Goal: Task Accomplishment & Management: Complete application form

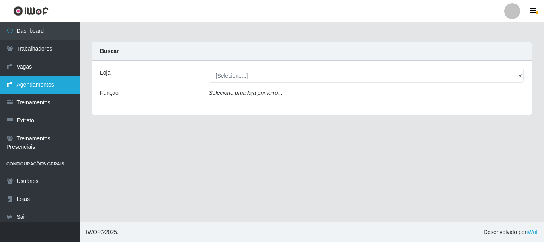
click at [32, 82] on link "Agendamentos" at bounding box center [40, 85] width 80 height 18
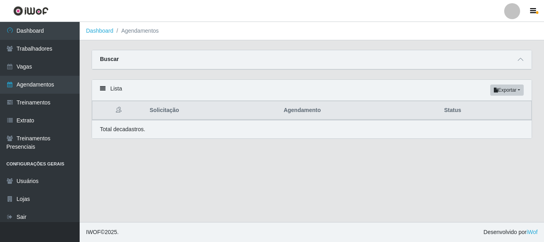
click at [457, 113] on th "Status" at bounding box center [485, 110] width 92 height 19
click at [522, 58] on icon at bounding box center [520, 60] width 6 height 6
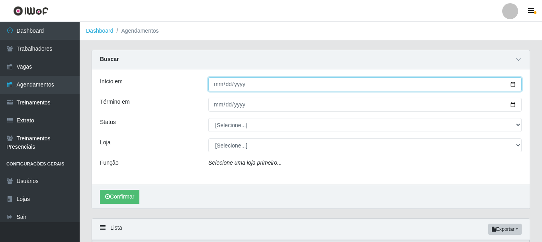
click at [512, 84] on input "Início em" at bounding box center [364, 84] width 313 height 14
type input "[DATE]"
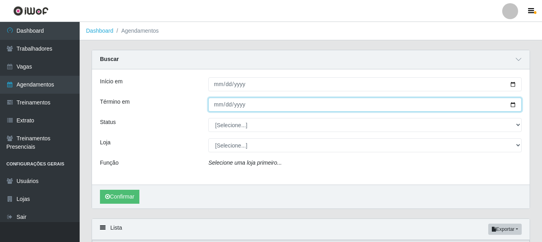
click at [512, 105] on input "Término em" at bounding box center [364, 104] width 313 height 14
type input "[DATE]"
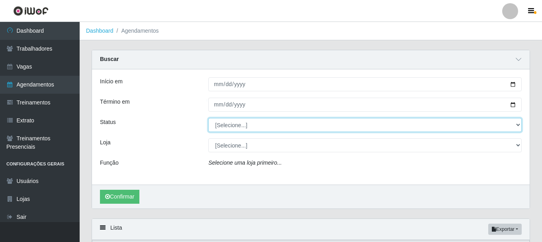
click at [516, 126] on select "[Selecione...] AGENDADO AGUARDANDO LIBERAR EM ANDAMENTO EM REVISÃO FINALIZADO C…" at bounding box center [364, 125] width 313 height 14
select select "AGENDADO"
click at [208, 118] on select "[Selecione...] AGENDADO AGUARDANDO LIBERAR EM ANDAMENTO EM REVISÃO FINALIZADO C…" at bounding box center [364, 125] width 313 height 14
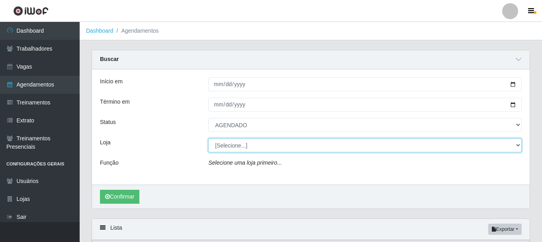
click at [517, 144] on select "[Selecione...] [PERSON_NAME]" at bounding box center [364, 145] width 313 height 14
select select "230"
click at [208, 138] on select "[Selecione...] [PERSON_NAME]" at bounding box center [364, 145] width 313 height 14
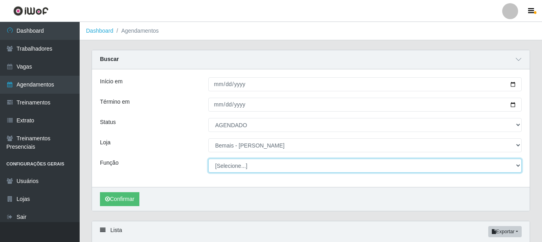
click at [517, 166] on select "[Selecione...] ASG ASG + ASG ++ Auxiliar de Depósito Auxiliar de Depósito + Aux…" at bounding box center [364, 165] width 313 height 14
select select "72"
click at [208, 159] on select "[Selecione...] ASG ASG + ASG ++ Auxiliar de Depósito Auxiliar de Depósito + Aux…" at bounding box center [364, 165] width 313 height 14
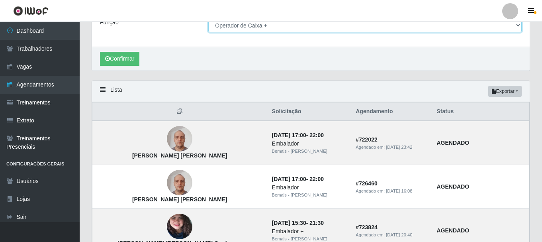
scroll to position [159, 0]
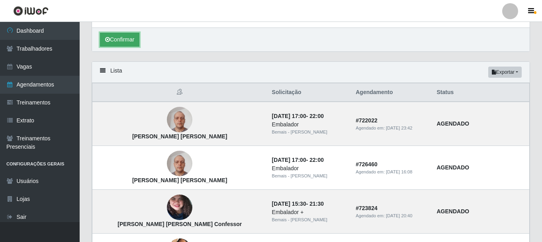
click at [115, 37] on button "Confirmar" at bounding box center [119, 40] width 39 height 14
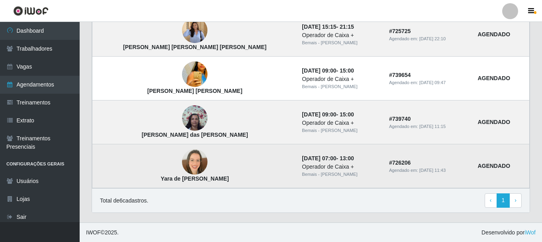
scroll to position [337, 0]
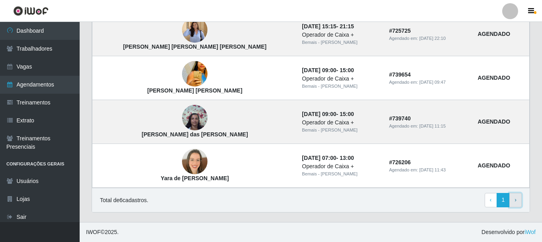
click at [516, 196] on link "› Next" at bounding box center [515, 200] width 12 height 14
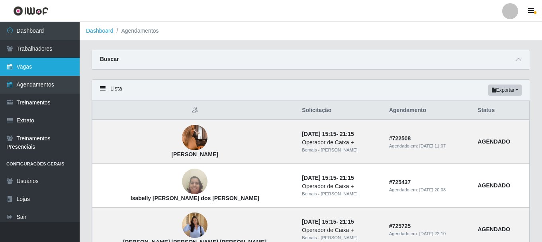
click at [27, 65] on link "Vagas" at bounding box center [40, 67] width 80 height 18
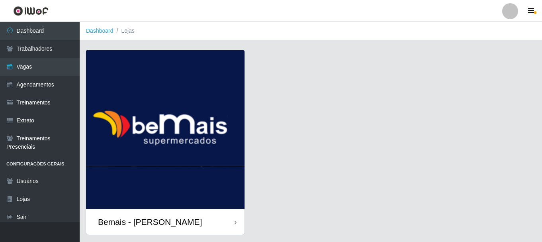
click at [208, 218] on div "Bemais - [PERSON_NAME]" at bounding box center [165, 222] width 158 height 26
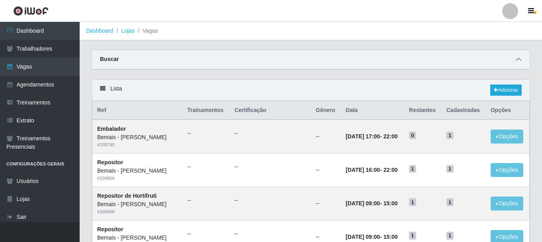
click at [516, 60] on icon at bounding box center [518, 60] width 6 height 6
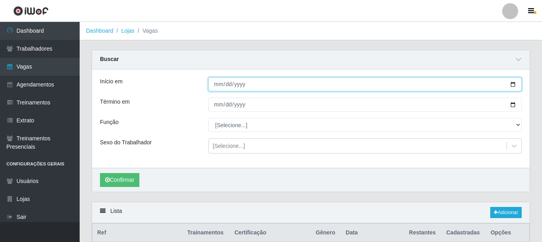
click at [515, 86] on input "Início em" at bounding box center [364, 84] width 313 height 14
type input "[DATE]"
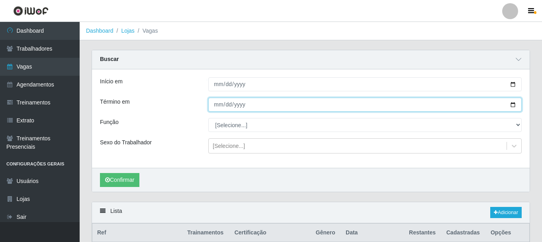
click at [513, 106] on input "Término em" at bounding box center [364, 104] width 313 height 14
type input "[DATE]"
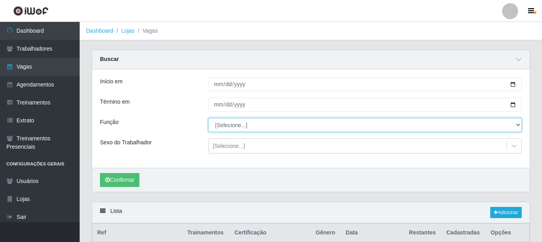
click at [517, 124] on select "[Selecione...] ASG ASG + ASG ++ Auxiliar de Depósito Auxiliar de Depósito + Aux…" at bounding box center [364, 125] width 313 height 14
click at [520, 127] on select "[Selecione...] ASG ASG + ASG ++ Auxiliar de Depósito Auxiliar de Depósito + Aux…" at bounding box center [364, 125] width 313 height 14
select select "70"
click at [208, 118] on select "[Selecione...] ASG ASG + ASG ++ Auxiliar de Depósito Auxiliar de Depósito + Aux…" at bounding box center [364, 125] width 313 height 14
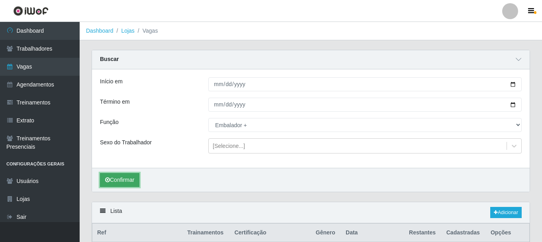
click at [130, 179] on button "Confirmar" at bounding box center [119, 180] width 39 height 14
click at [133, 177] on button "Confirmar" at bounding box center [119, 180] width 39 height 14
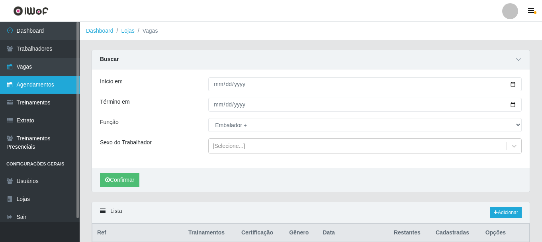
click at [53, 84] on link "Agendamentos" at bounding box center [40, 85] width 80 height 18
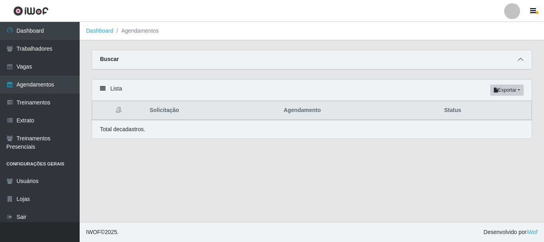
click at [518, 61] on span at bounding box center [520, 59] width 10 height 9
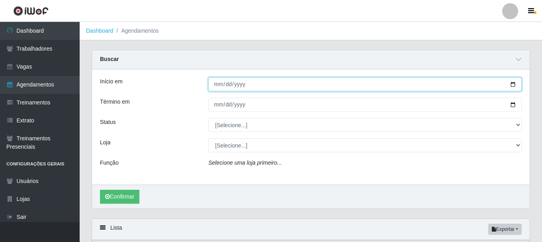
click at [512, 86] on input "Início em" at bounding box center [364, 84] width 313 height 14
type input "[DATE]"
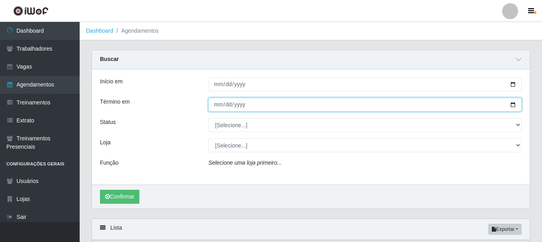
click at [512, 105] on input "Término em" at bounding box center [364, 104] width 313 height 14
type input "[DATE]"
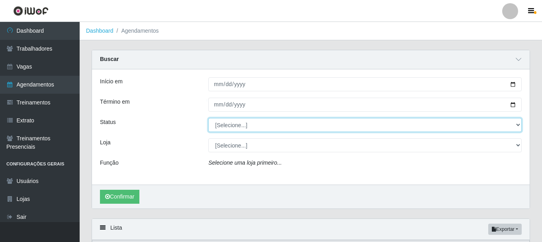
click at [518, 126] on select "[Selecione...] AGENDADO AGUARDANDO LIBERAR EM ANDAMENTO EM REVISÃO FINALIZADO C…" at bounding box center [364, 125] width 313 height 14
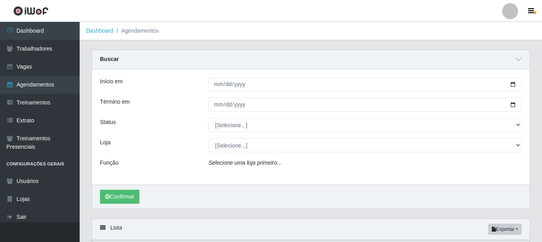
click at [177, 160] on div "Função" at bounding box center [148, 164] width 108 height 12
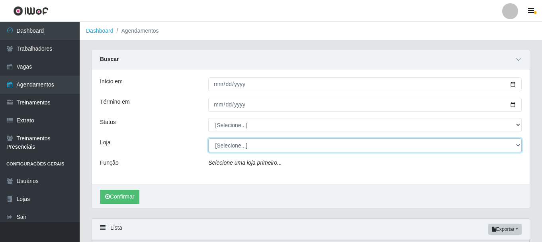
click at [519, 145] on select "[Selecione...] [PERSON_NAME]" at bounding box center [364, 145] width 313 height 14
select select "230"
click at [208, 138] on select "[Selecione...] [PERSON_NAME]" at bounding box center [364, 145] width 313 height 14
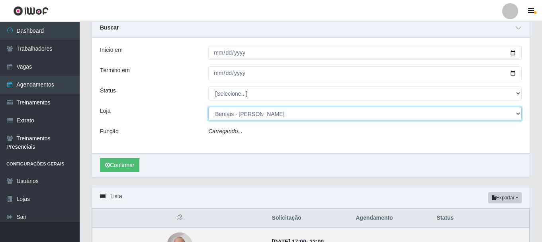
scroll to position [80, 0]
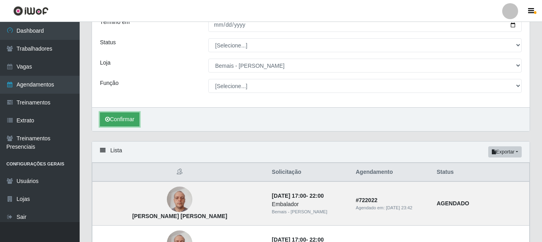
click at [128, 118] on button "Confirmar" at bounding box center [119, 119] width 39 height 14
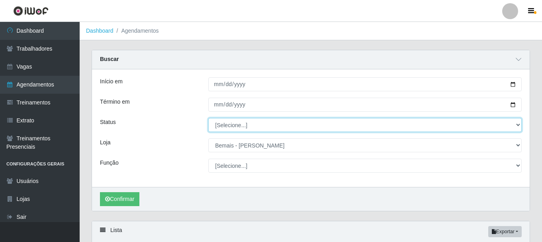
click at [515, 124] on select "[Selecione...] AGENDADO AGUARDANDO LIBERAR EM ANDAMENTO EM REVISÃO FINALIZADO C…" at bounding box center [364, 125] width 313 height 14
select select "AGENDADO"
click at [208, 118] on select "[Selecione...] AGENDADO AGUARDANDO LIBERAR EM ANDAMENTO EM REVISÃO FINALIZADO C…" at bounding box center [364, 125] width 313 height 14
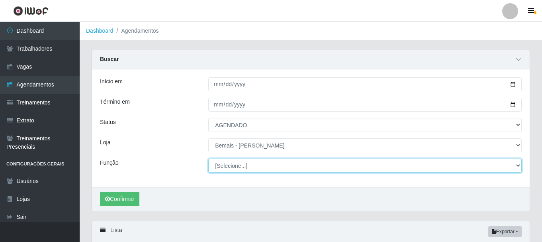
click at [519, 163] on select "[Selecione...] ASG ASG + ASG ++ Auxiliar de Depósito Auxiliar de Depósito + Aux…" at bounding box center [364, 165] width 313 height 14
select select "70"
click at [208, 159] on select "[Selecione...] ASG ASG + ASG ++ Auxiliar de Depósito Auxiliar de Depósito + Aux…" at bounding box center [364, 165] width 313 height 14
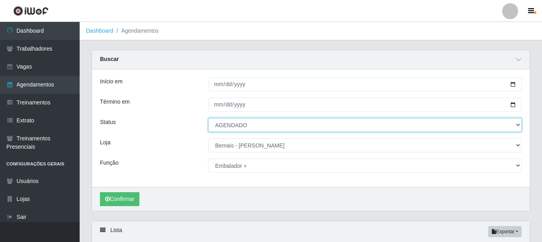
click at [289, 125] on select "[Selecione...] AGENDADO AGUARDANDO LIBERAR EM ANDAMENTO EM REVISÃO FINALIZADO C…" at bounding box center [364, 125] width 313 height 14
click at [208, 118] on select "[Selecione...] AGENDADO AGUARDANDO LIBERAR EM ANDAMENTO EM REVISÃO FINALIZADO C…" at bounding box center [364, 125] width 313 height 14
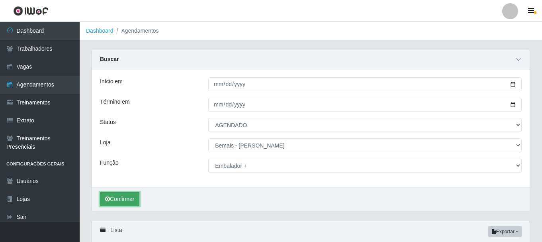
click at [129, 197] on button "Confirmar" at bounding box center [119, 199] width 39 height 14
